Goal: Find specific page/section: Find specific page/section

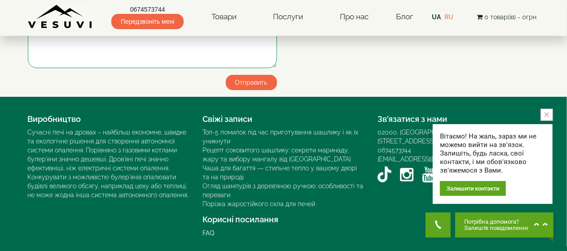
scroll to position [1813, 0]
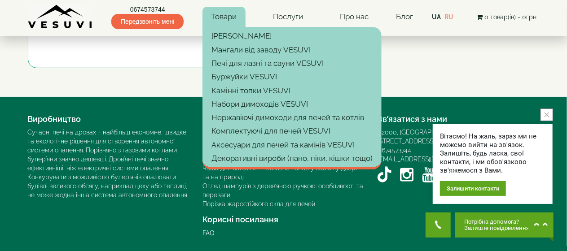
click at [223, 16] on link "Товари" at bounding box center [223, 17] width 43 height 21
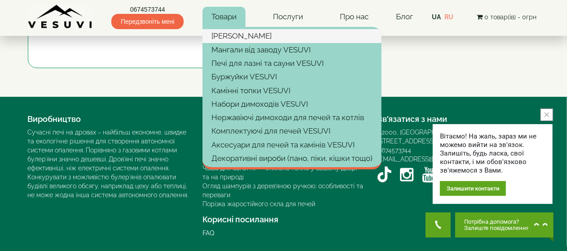
click at [226, 39] on link "[PERSON_NAME]" at bounding box center [291, 35] width 179 height 13
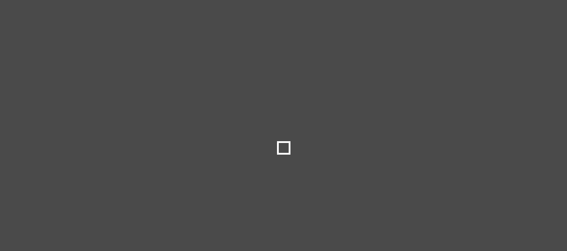
type input "*****"
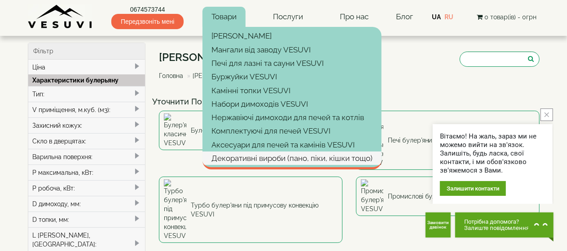
click at [250, 155] on link "Декоративні вироби (пано, піки, кішки тощо)" at bounding box center [291, 158] width 179 height 13
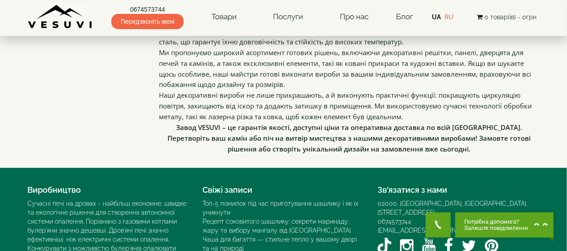
scroll to position [773, 0]
